Goal: Information Seeking & Learning: Compare options

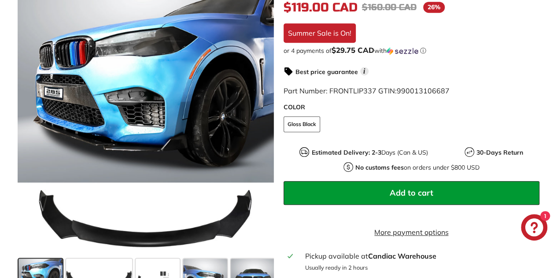
scroll to position [220, 0]
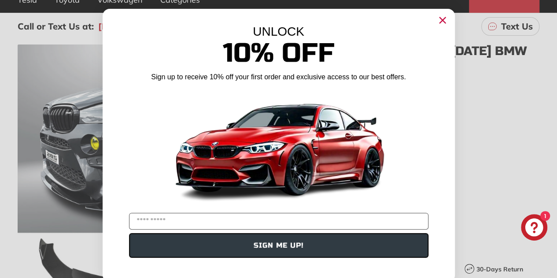
scroll to position [12, 0]
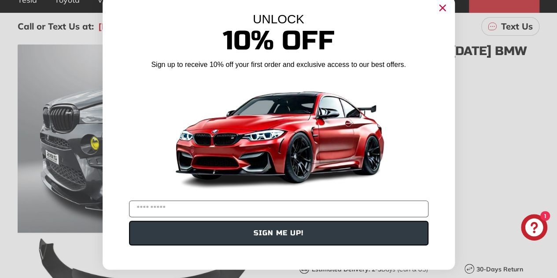
click at [439, 11] on circle "Close dialog" at bounding box center [441, 7] width 13 height 13
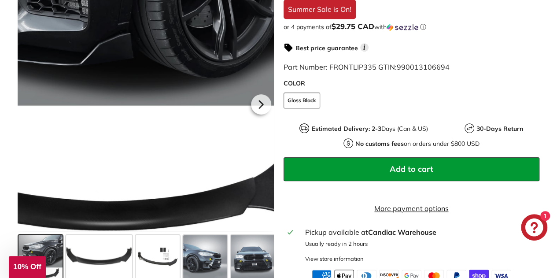
scroll to position [308, 0]
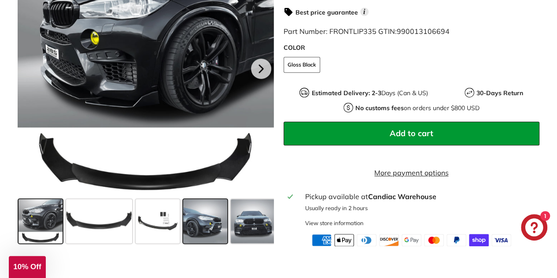
click at [208, 230] on span at bounding box center [205, 221] width 44 height 44
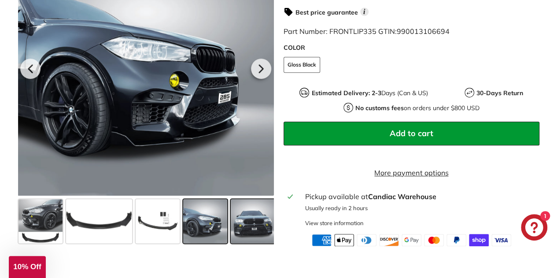
click at [254, 231] on span at bounding box center [253, 221] width 44 height 44
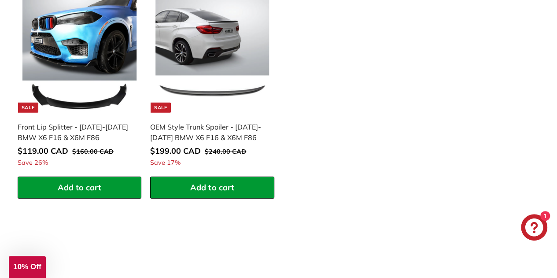
scroll to position [1233, 0]
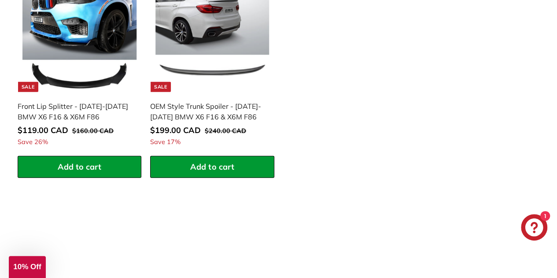
click at [86, 83] on img at bounding box center [79, 35] width 114 height 114
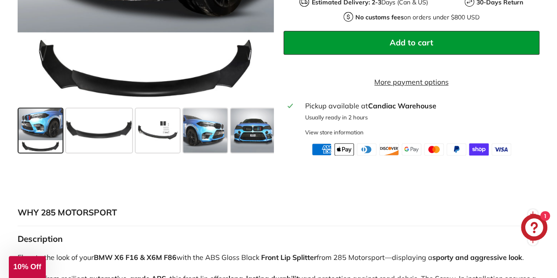
scroll to position [308, 0]
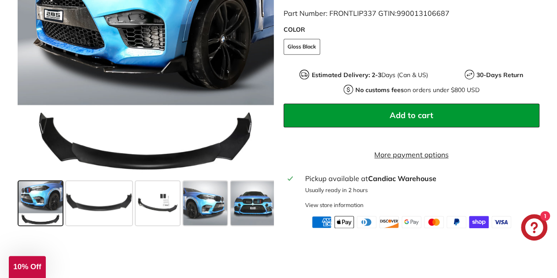
click at [34, 199] on span at bounding box center [40, 203] width 44 height 44
click at [97, 206] on span at bounding box center [99, 203] width 66 height 44
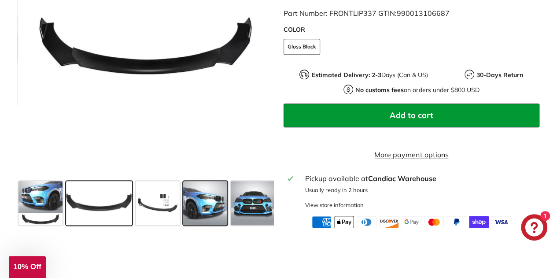
click at [203, 211] on span at bounding box center [205, 203] width 44 height 44
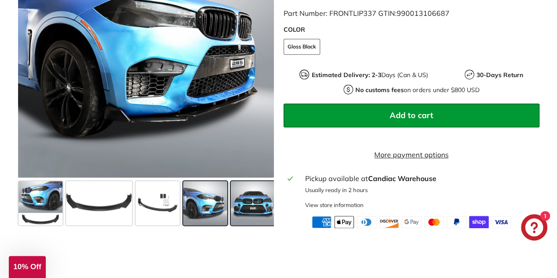
click at [252, 210] on span at bounding box center [253, 203] width 44 height 44
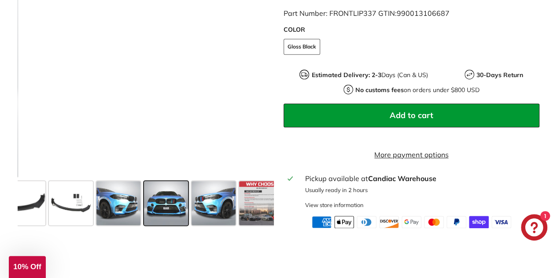
scroll to position [0, 98]
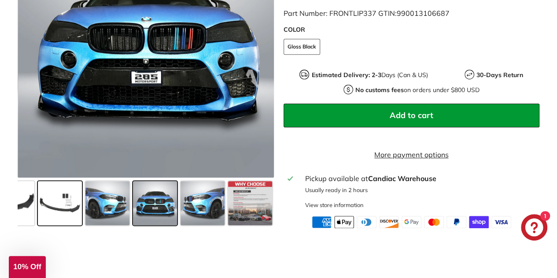
click at [55, 206] on span at bounding box center [60, 203] width 44 height 44
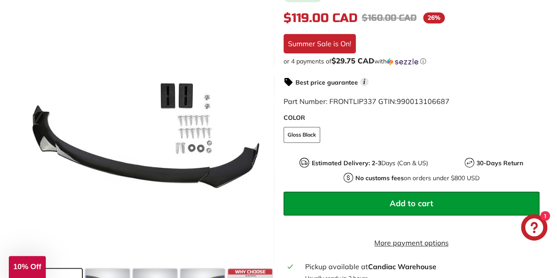
scroll to position [88, 0]
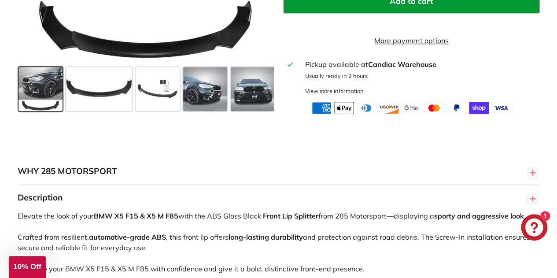
scroll to position [308, 0]
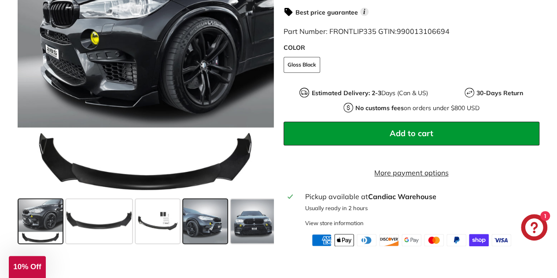
click at [199, 231] on span at bounding box center [205, 221] width 44 height 44
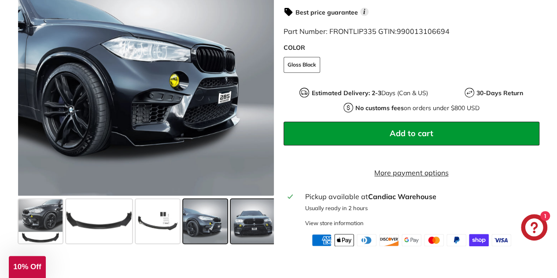
click at [255, 229] on span at bounding box center [253, 221] width 44 height 44
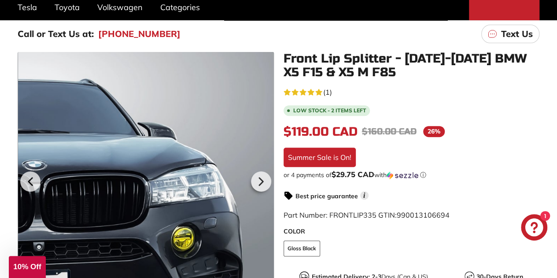
scroll to position [88, 0]
